Goal: Task Accomplishment & Management: Use online tool/utility

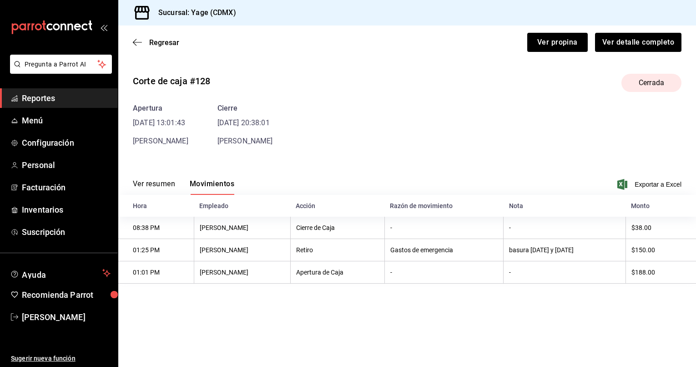
click at [86, 101] on span "Reportes" at bounding box center [66, 98] width 89 height 12
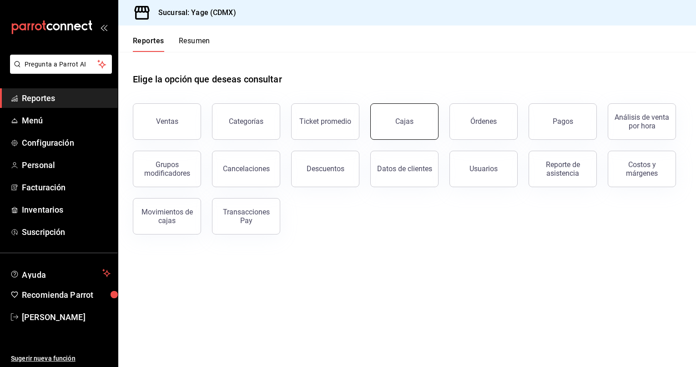
click at [416, 118] on link "Cajas" at bounding box center [404, 121] width 68 height 36
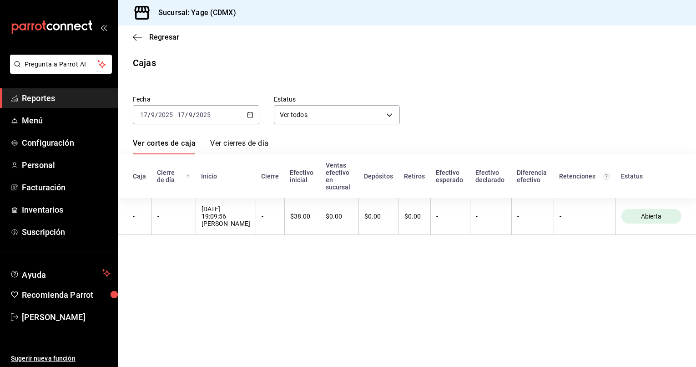
click at [71, 105] on link "Reportes" at bounding box center [59, 98] width 118 height 20
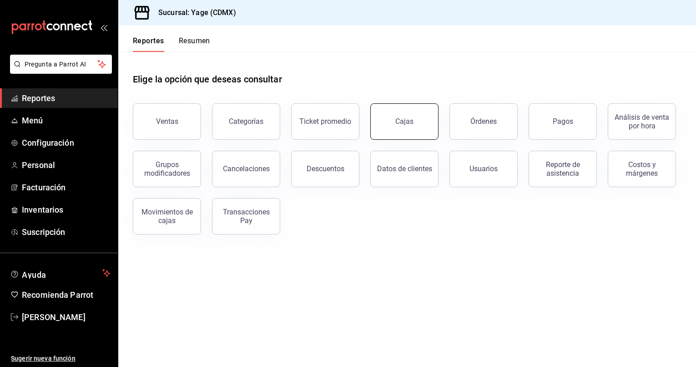
click at [424, 124] on link "Cajas" at bounding box center [404, 121] width 68 height 36
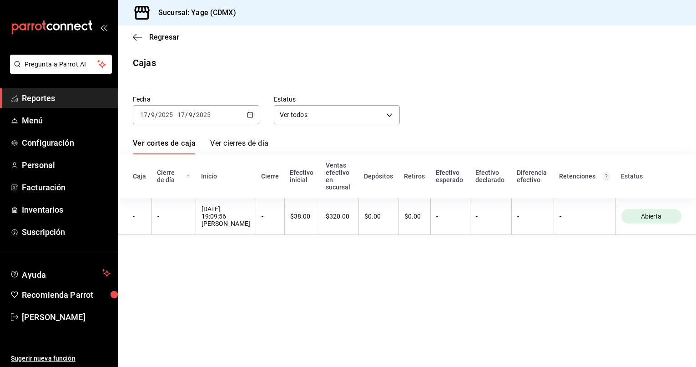
click at [92, 98] on span "Reportes" at bounding box center [66, 98] width 89 height 12
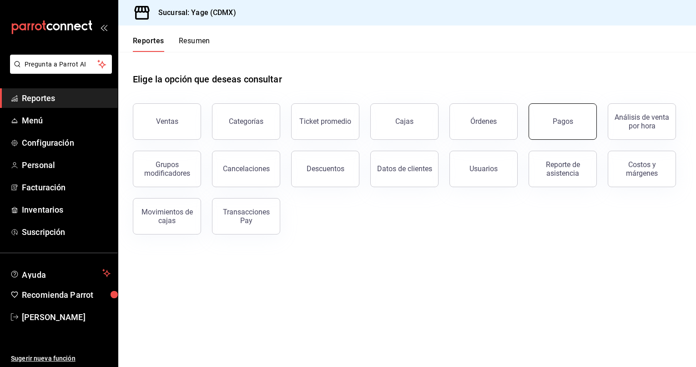
click at [555, 118] on div "Pagos" at bounding box center [563, 121] width 20 height 9
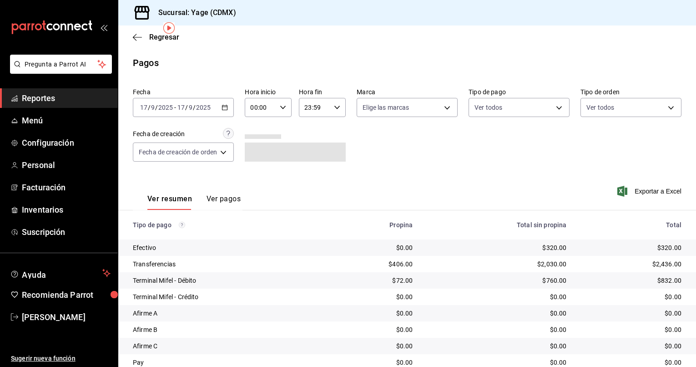
scroll to position [35, 0]
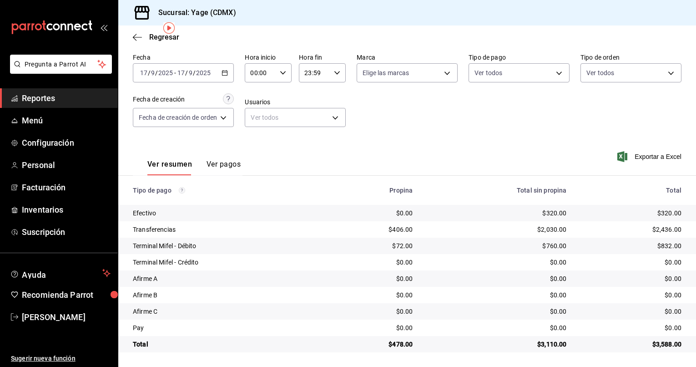
click at [218, 164] on button "Ver pagos" at bounding box center [224, 167] width 34 height 15
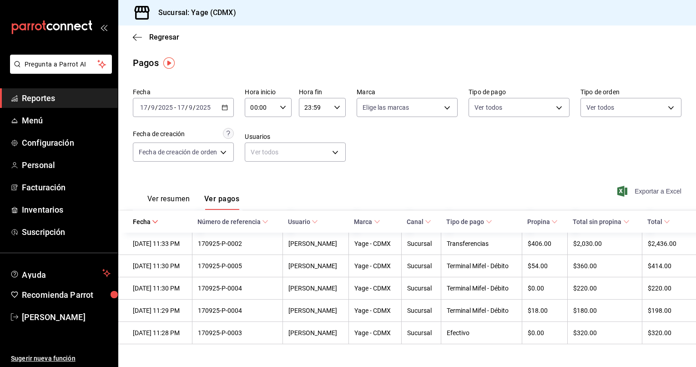
click at [632, 191] on span "Exportar a Excel" at bounding box center [650, 191] width 62 height 11
click at [64, 99] on span "Reportes" at bounding box center [66, 98] width 89 height 12
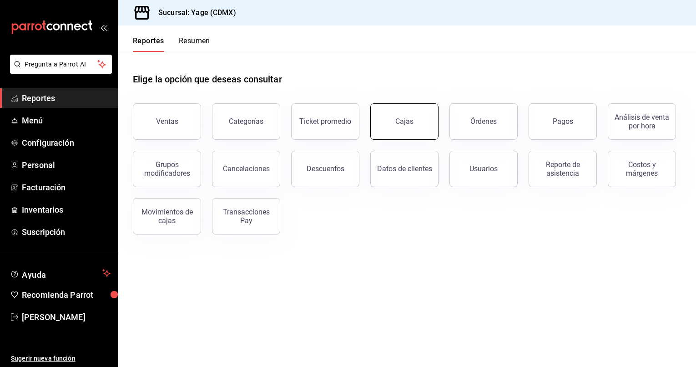
click at [397, 127] on link "Cajas" at bounding box center [404, 121] width 68 height 36
